Goal: Task Accomplishment & Management: Manage account settings

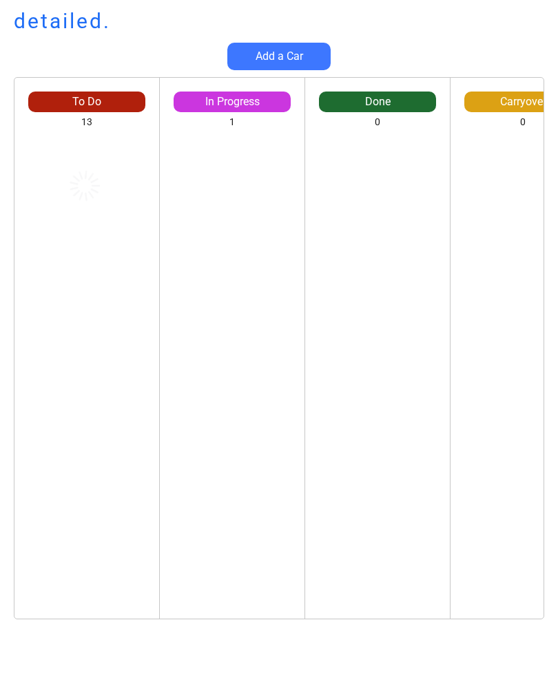
scroll to position [3, 0]
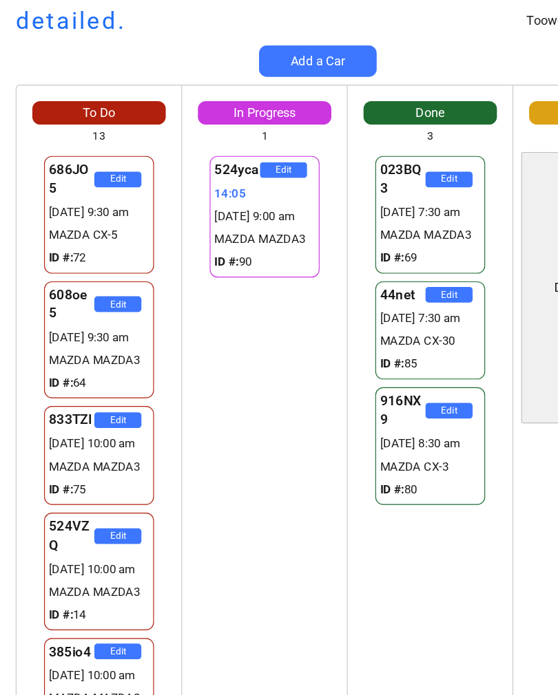
click at [240, 413] on div "524yca Edit 14:05 26/09 9:00 am MAZDA MAZDA3 ID #: 90 524yca Edit 14:05 26/09 9…" at bounding box center [232, 377] width 145 height 483
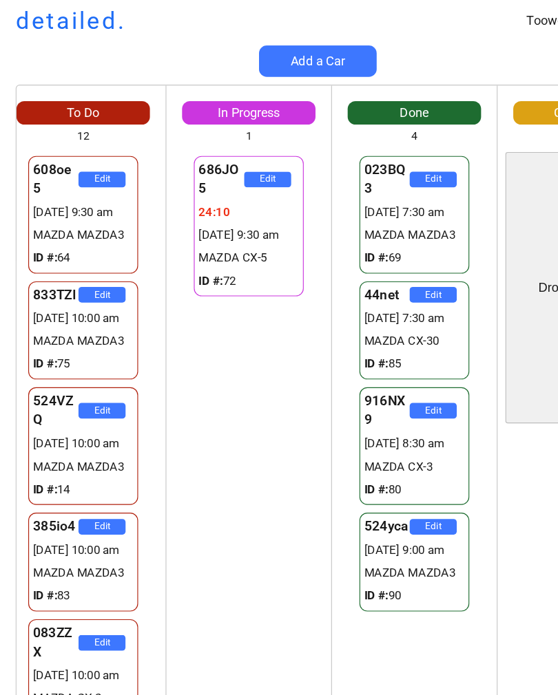
scroll to position [0, 0]
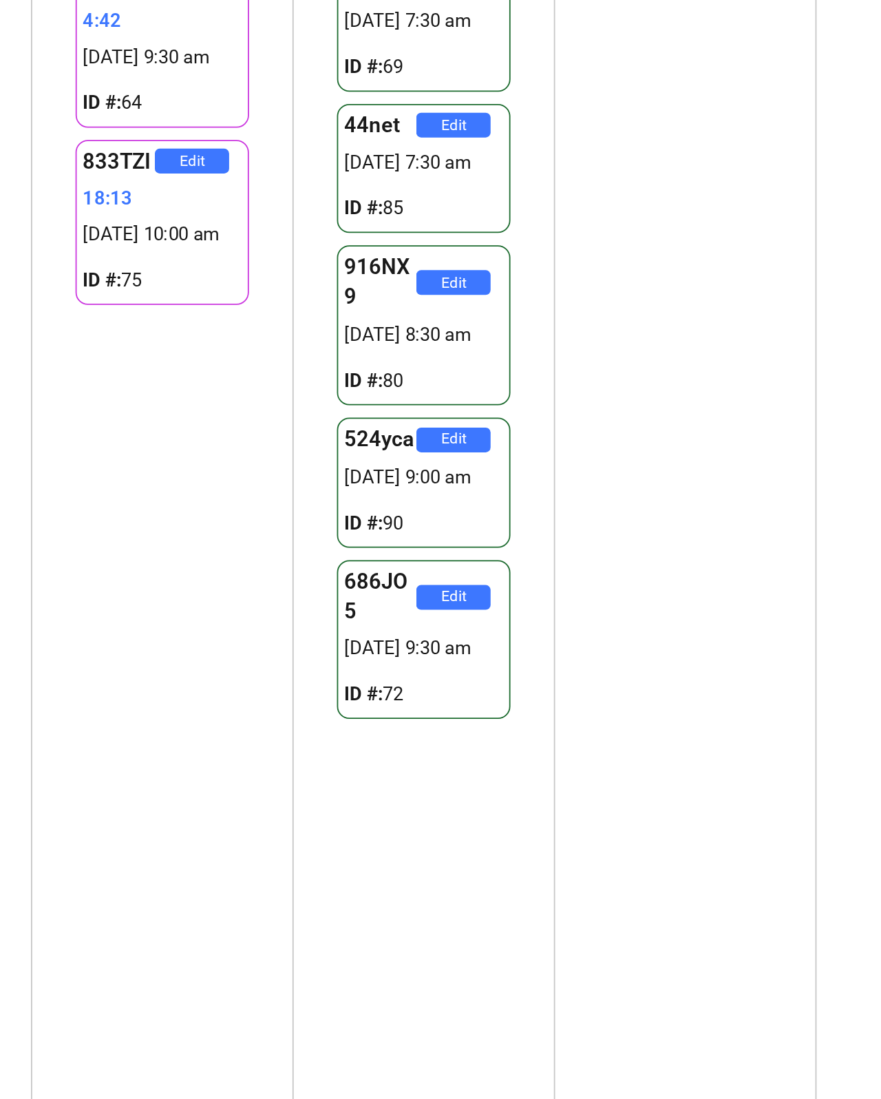
scroll to position [178, 142]
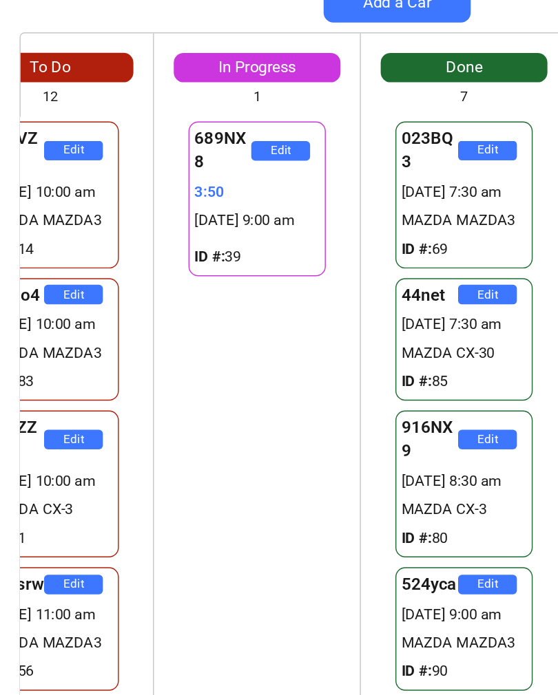
scroll to position [0, 47]
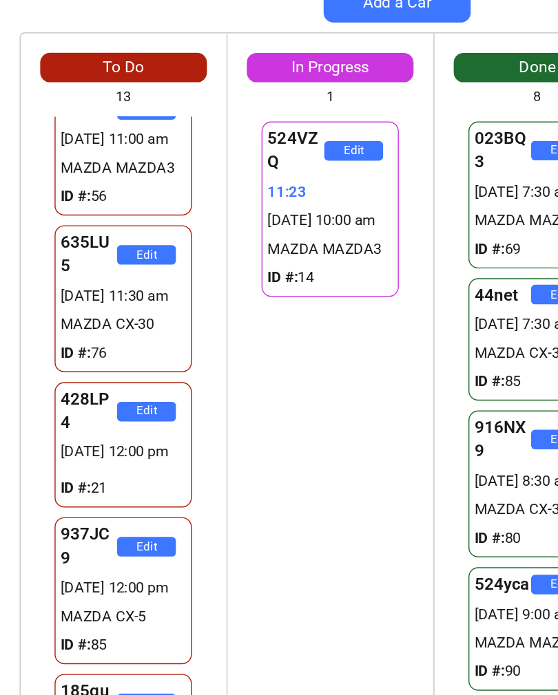
scroll to position [223, 0]
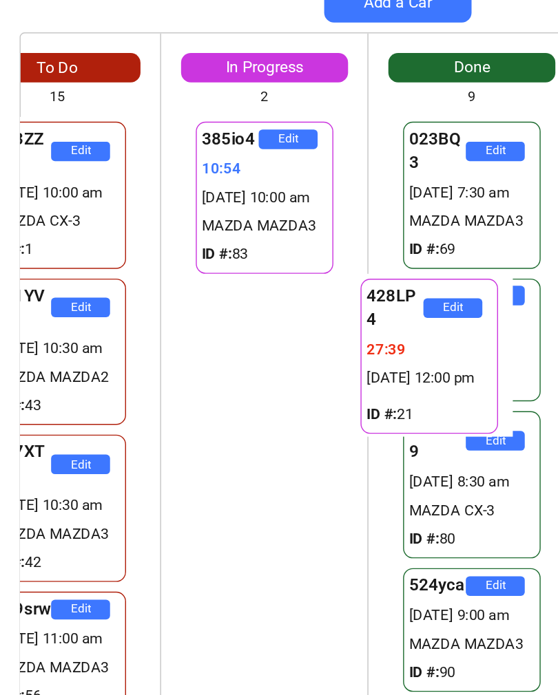
scroll to position [0, 44]
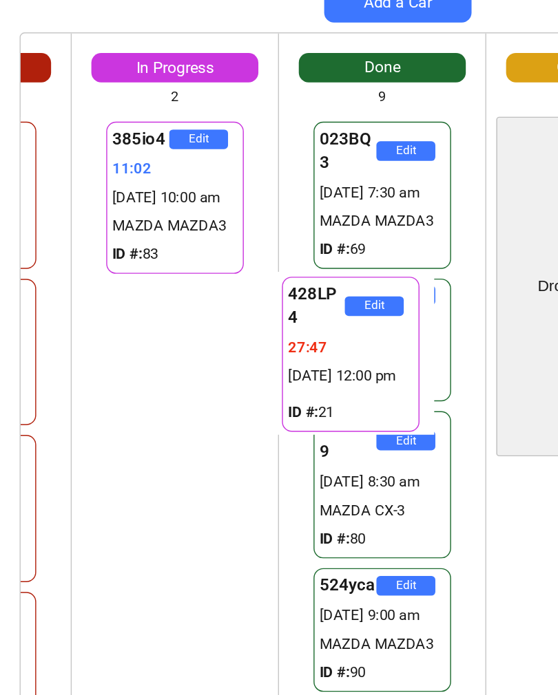
scroll to position [0, 123]
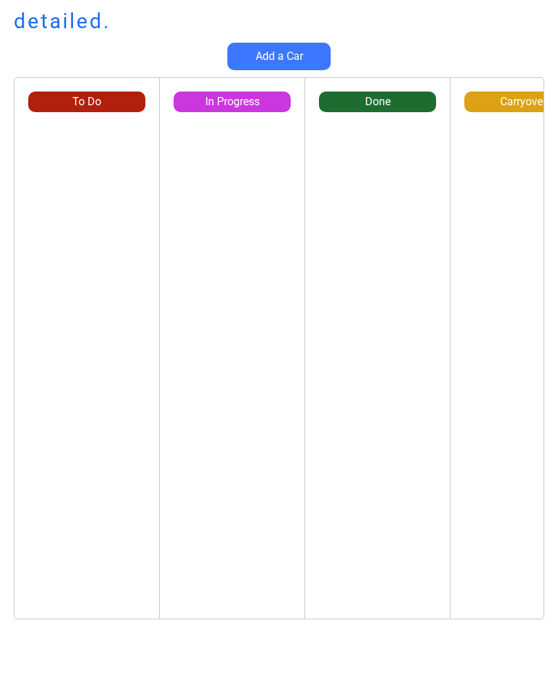
scroll to position [54, 0]
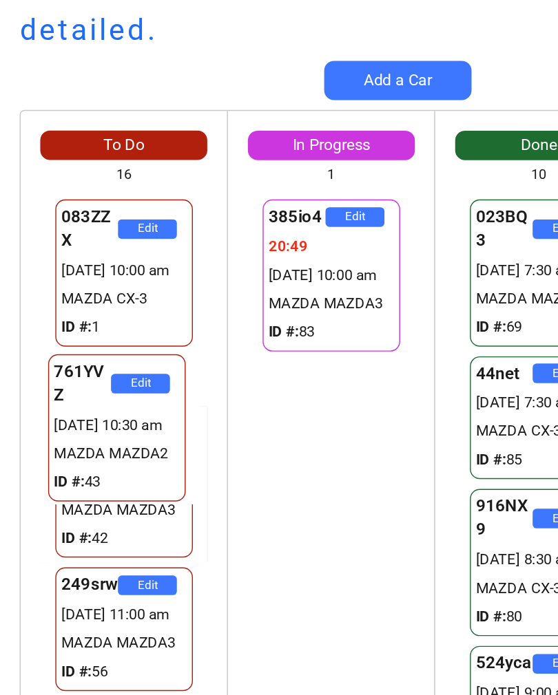
scroll to position [0, 13]
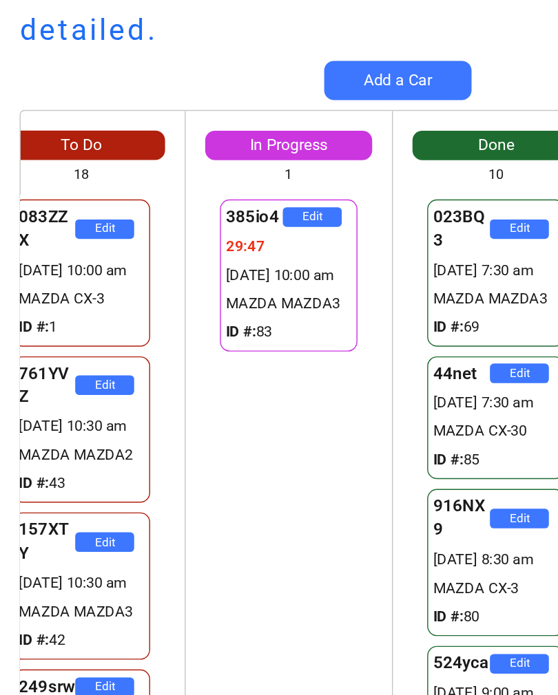
click at [121, 348] on div "761YVZ Edit 26/09 10:30 am MAZDA MAZDA2 ID #: 43" at bounding box center [57, 301] width 145 height 110
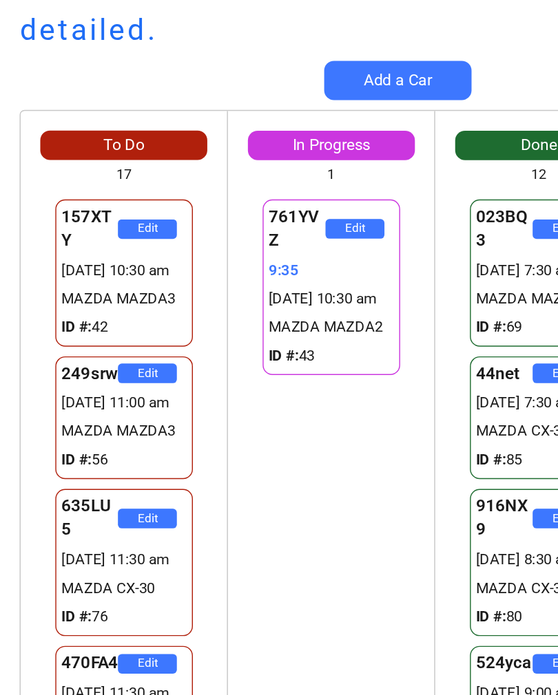
click at [31, 106] on div "To Do" at bounding box center [86, 101] width 117 height 15
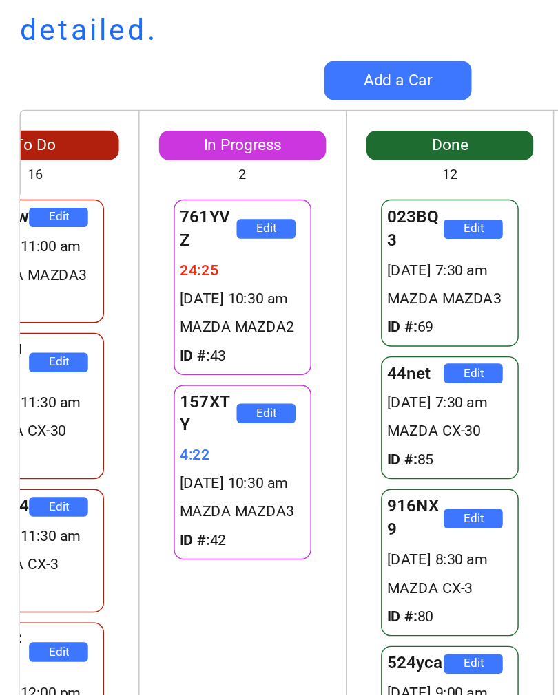
scroll to position [0, 61]
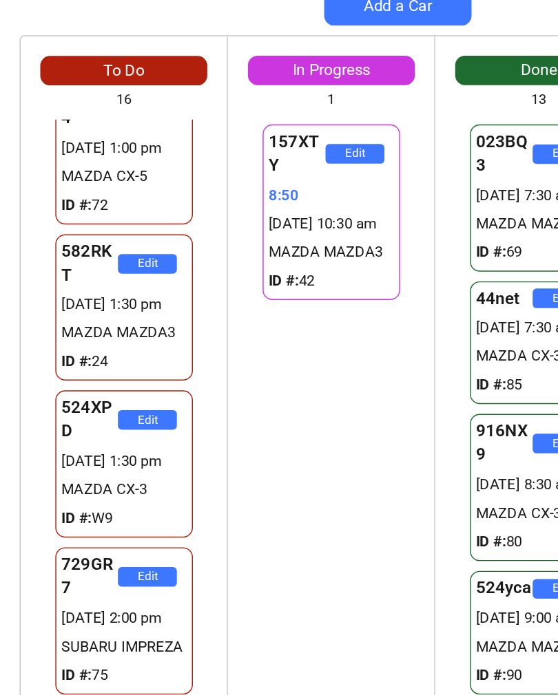
scroll to position [957, 0]
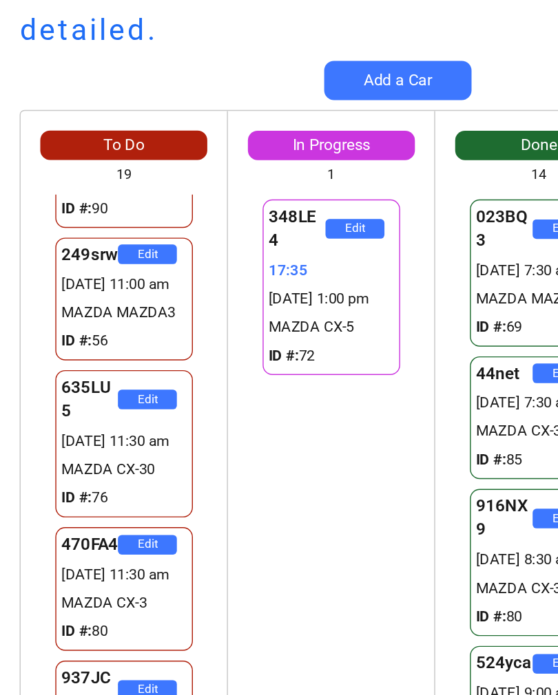
scroll to position [84, 0]
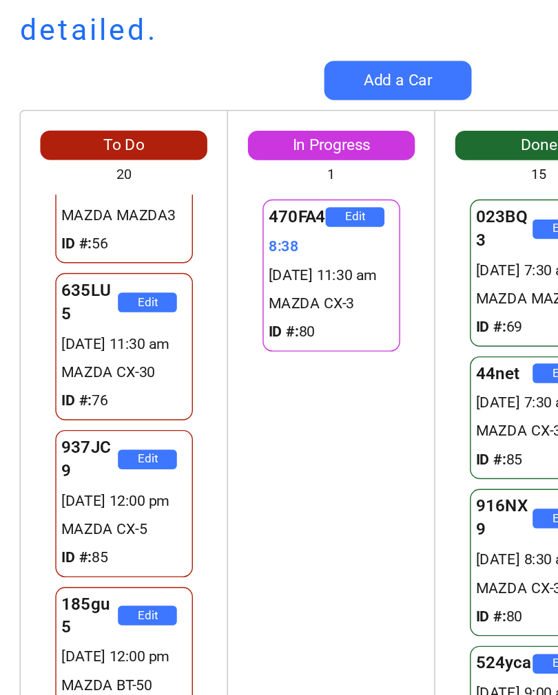
scroll to position [120, 0]
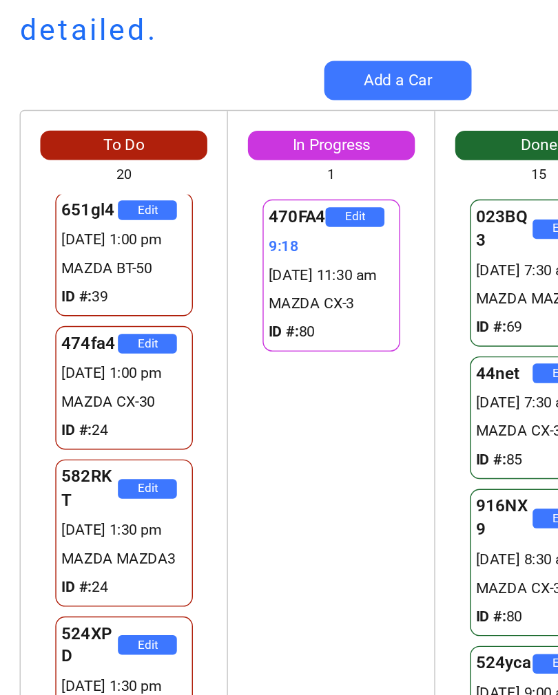
click at [117, 96] on div "To Do" at bounding box center [86, 101] width 117 height 15
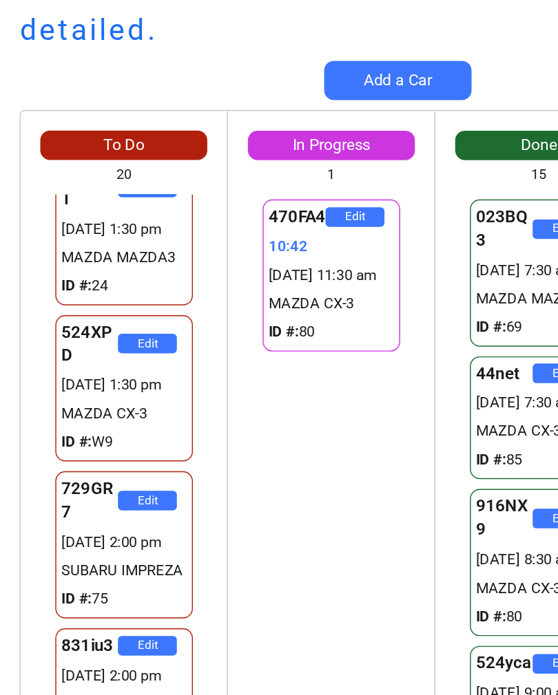
scroll to position [969, 0]
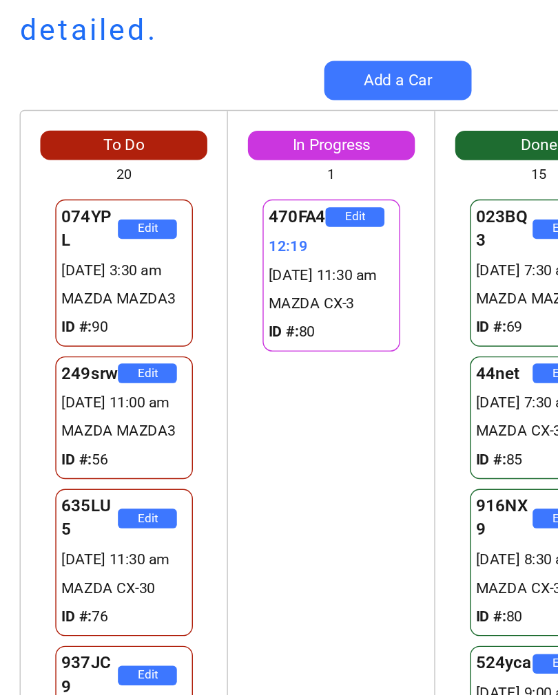
click at [288, 54] on button "Add a Car" at bounding box center [278, 57] width 103 height 28
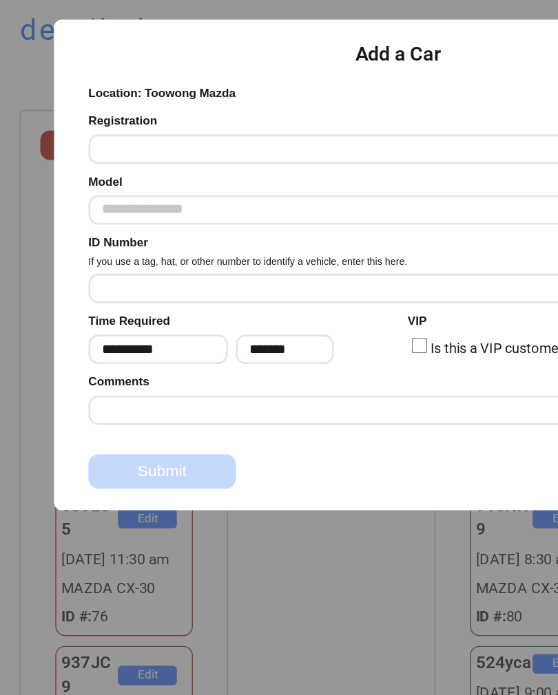
click at [291, 102] on input "input" at bounding box center [282, 104] width 441 height 21
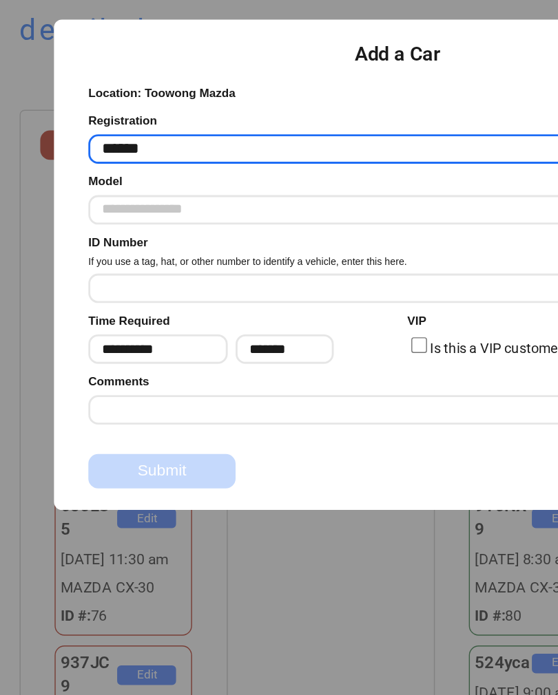
type input "******"
click at [226, 145] on input "text" at bounding box center [282, 147] width 441 height 21
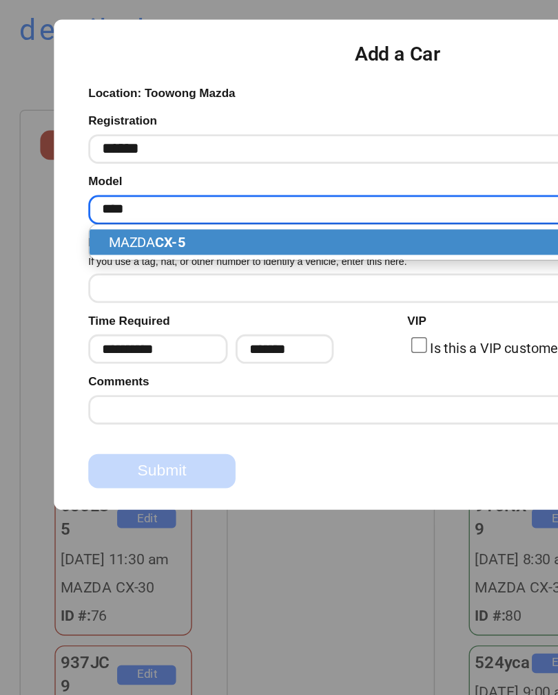
click at [211, 168] on p "MAZDA CX-5" at bounding box center [283, 170] width 441 height 18
type input "**********"
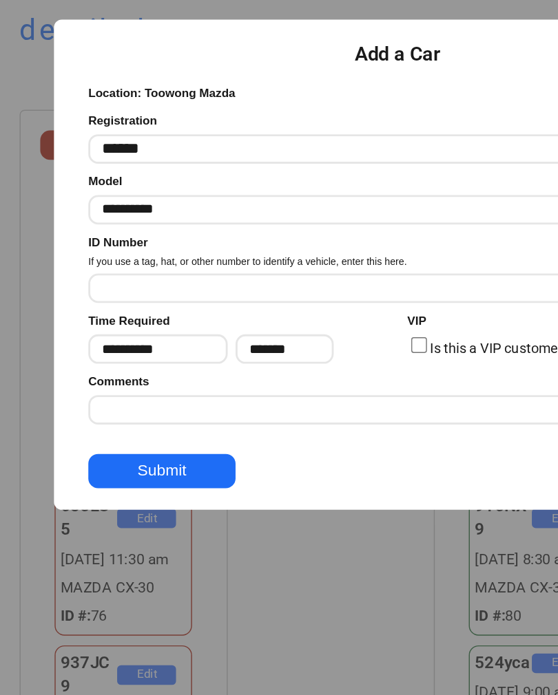
click at [271, 199] on input "input" at bounding box center [282, 202] width 441 height 21
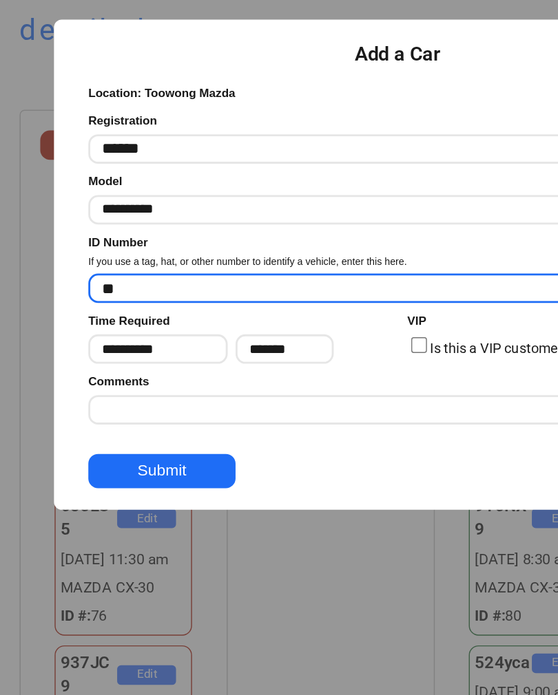
type input "**"
click at [145, 329] on button "Submit" at bounding box center [113, 331] width 103 height 24
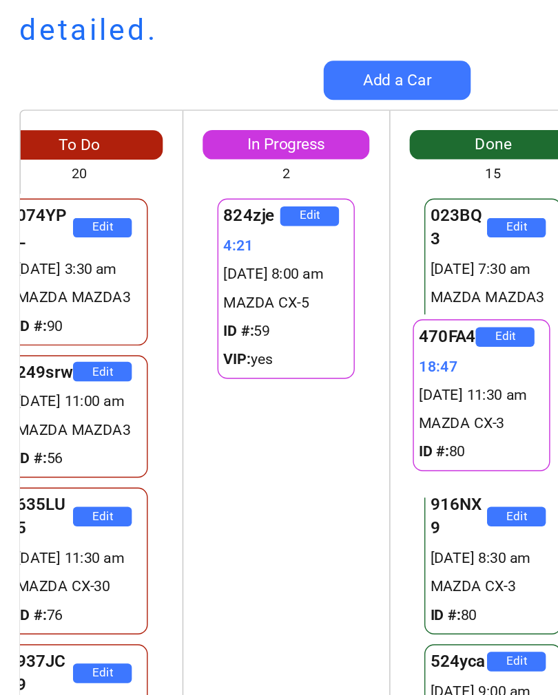
scroll to position [0, 28]
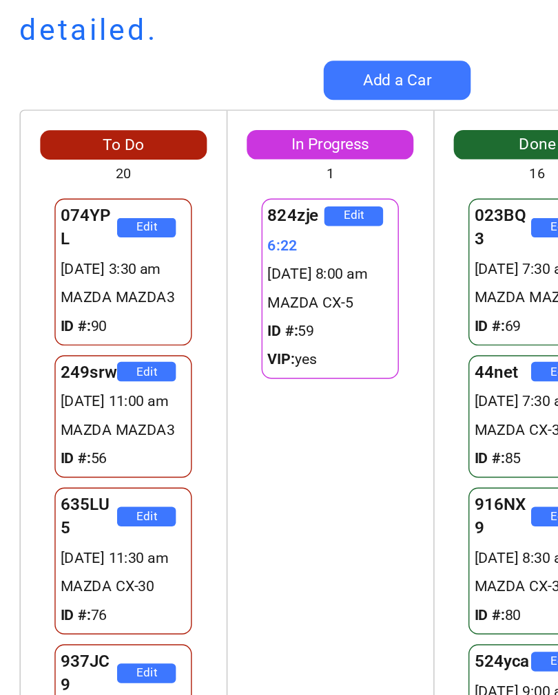
click at [12, 205] on div "To Do 20 074YPL Edit [DATE] 3:30 am MAZDA MAZDA3 ID #: 90 249srw Edit [DATE] 11…" at bounding box center [279, 355] width 558 height 556
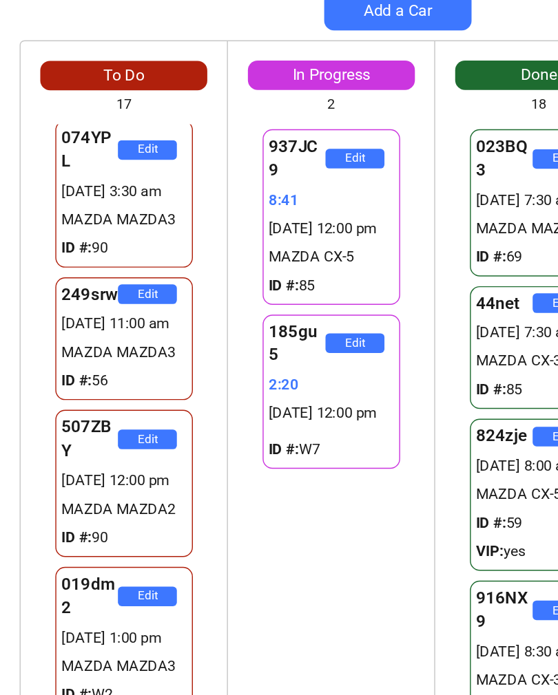
scroll to position [1, 0]
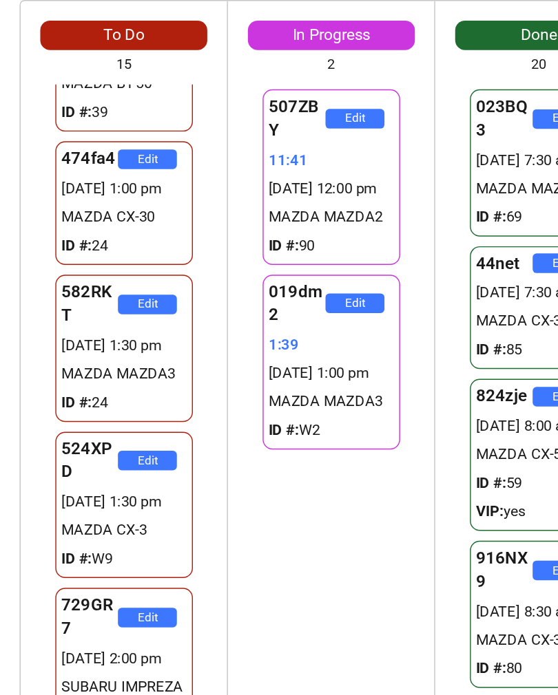
scroll to position [260, 0]
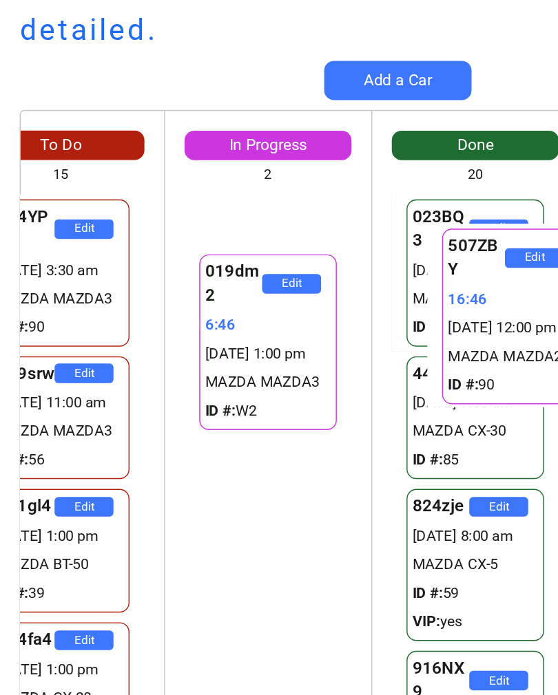
scroll to position [0, 56]
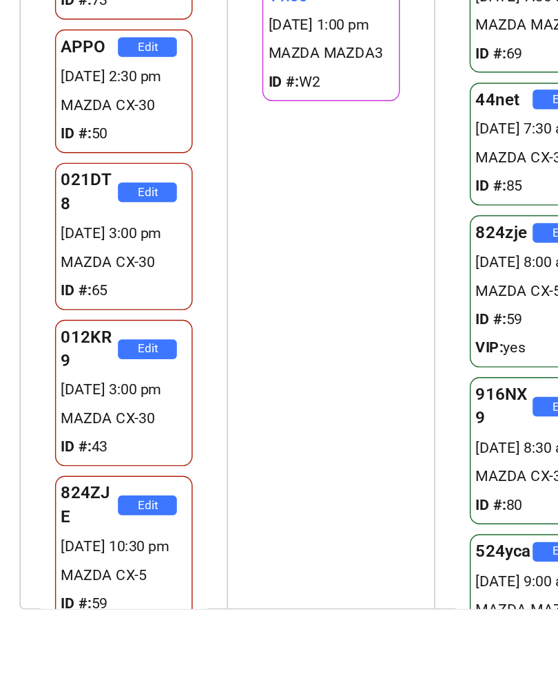
scroll to position [0, 3]
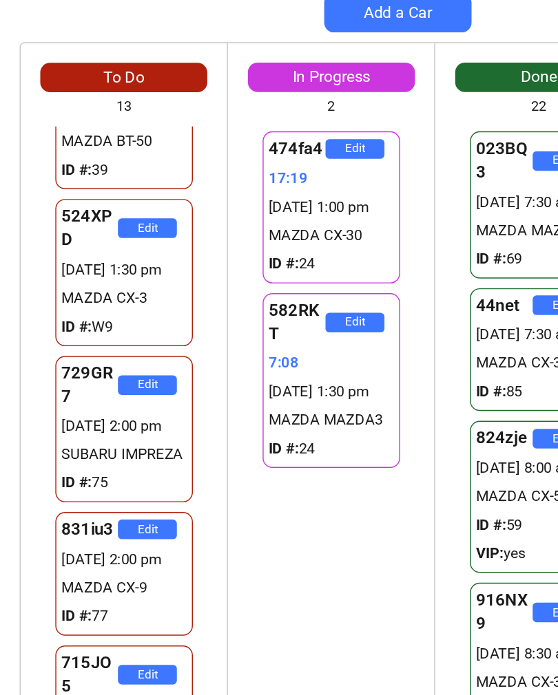
scroll to position [249, 0]
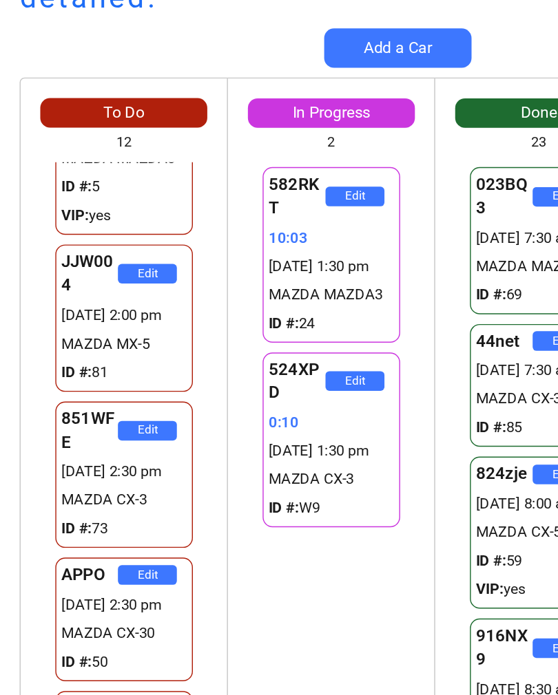
scroll to position [578, 0]
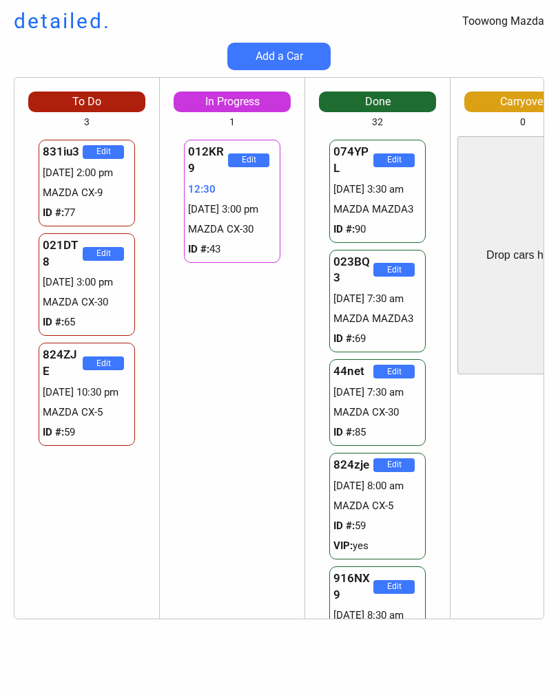
scroll to position [1161, 0]
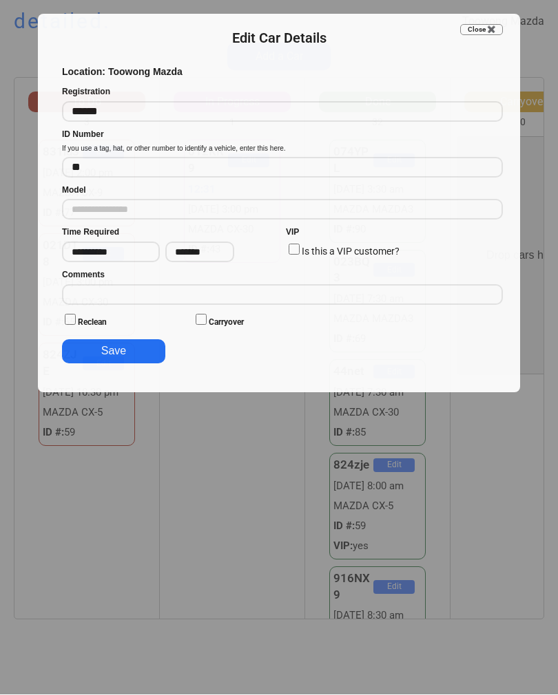
type input "**********"
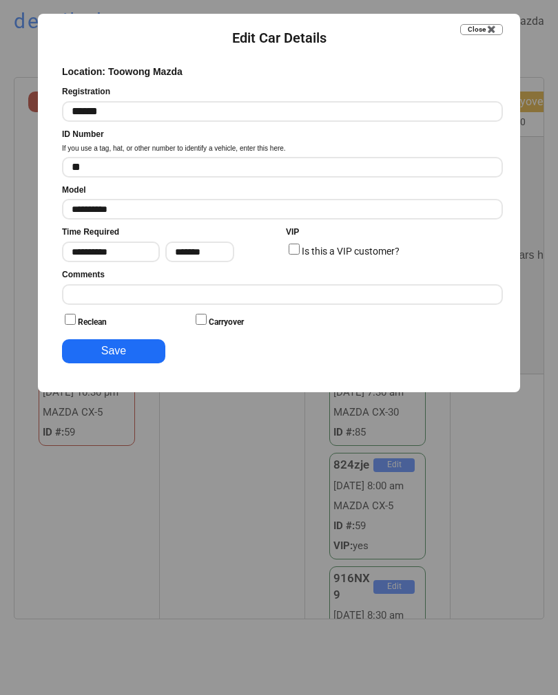
click at [422, 276] on div "Comments" at bounding box center [282, 287] width 441 height 36
click at [416, 284] on input "input" at bounding box center [282, 294] width 441 height 21
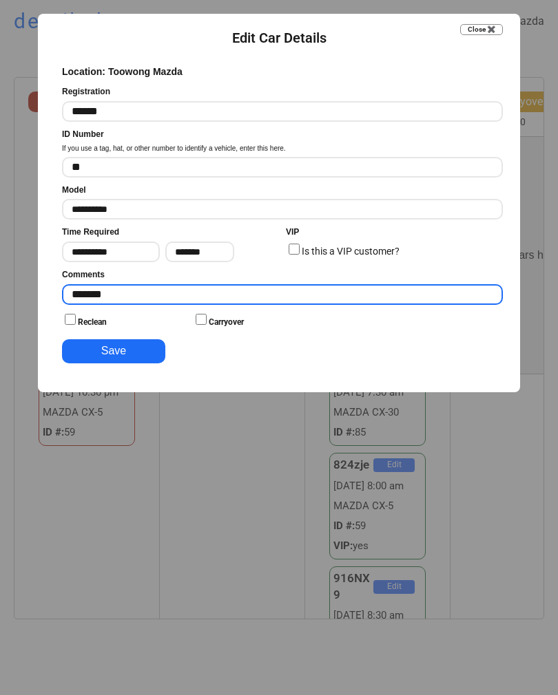
type input "*******"
click at [116, 355] on button "Save" at bounding box center [113, 351] width 103 height 24
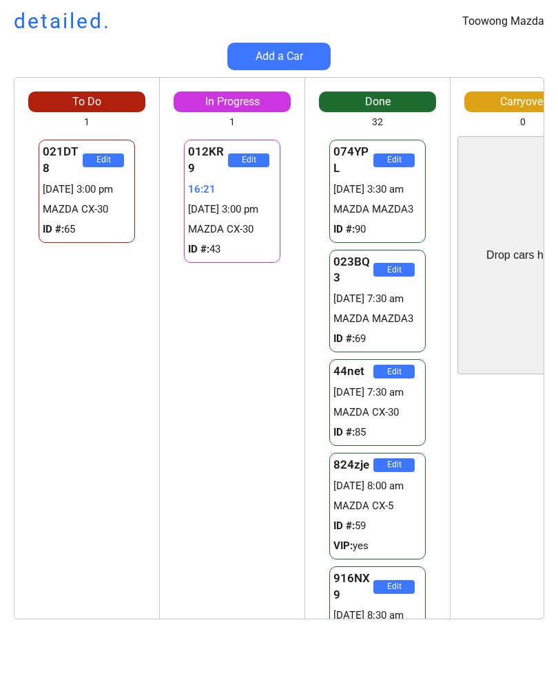
scroll to position [0, 0]
